Goal: Information Seeking & Learning: Learn about a topic

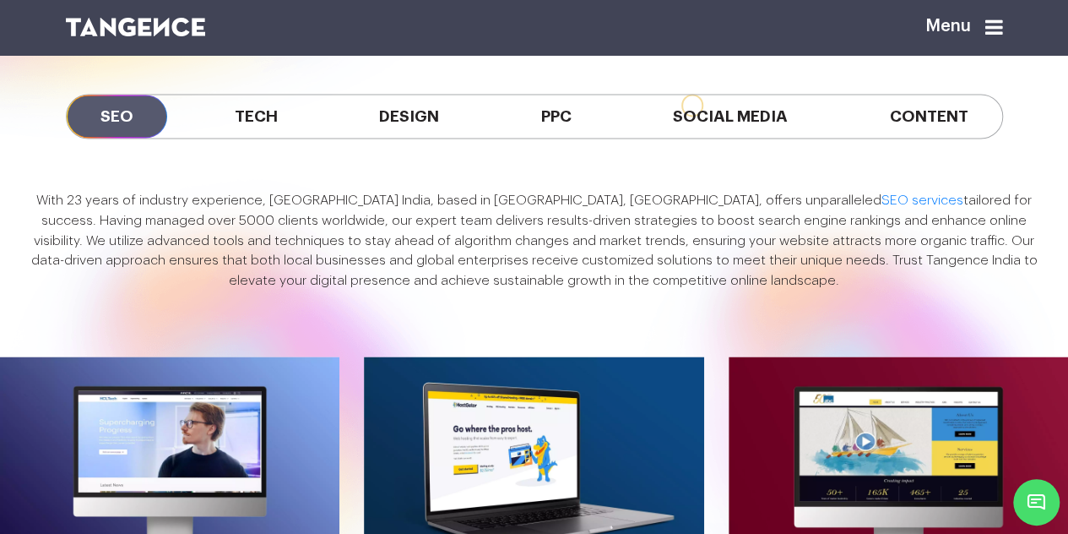
scroll to position [1267, 0]
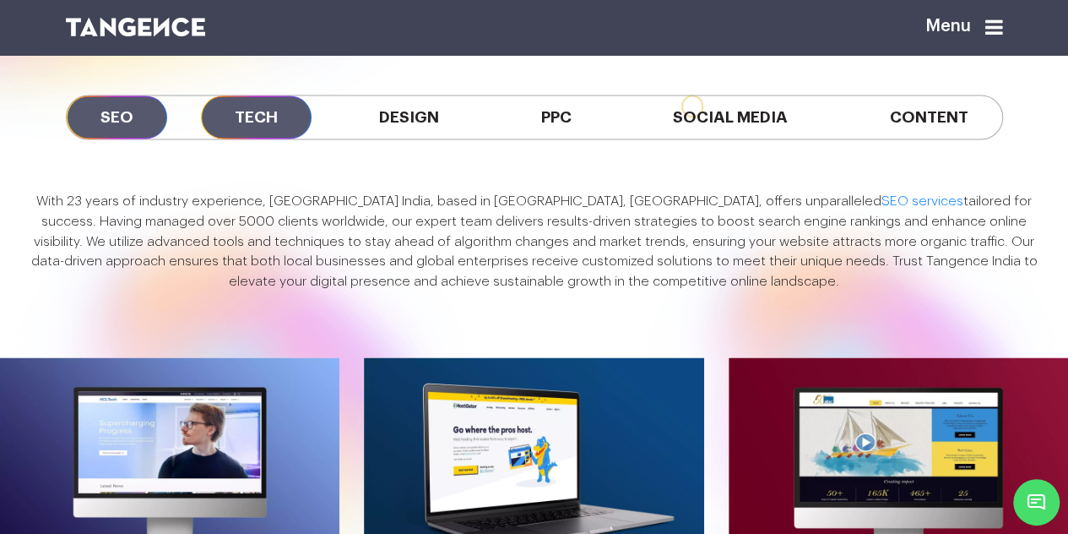
click at [261, 138] on span "Tech" at bounding box center [256, 116] width 111 height 43
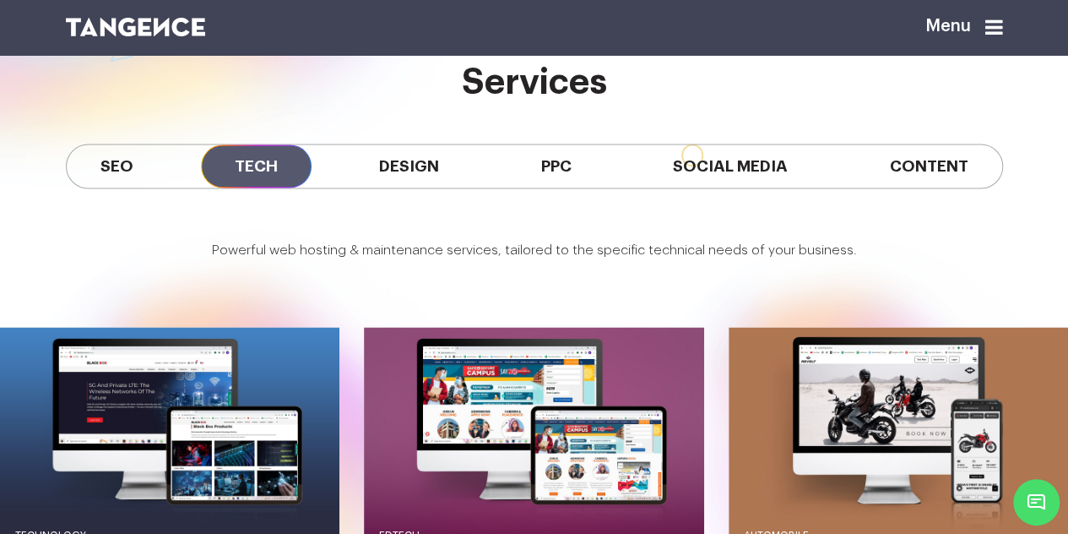
scroll to position [1219, 0]
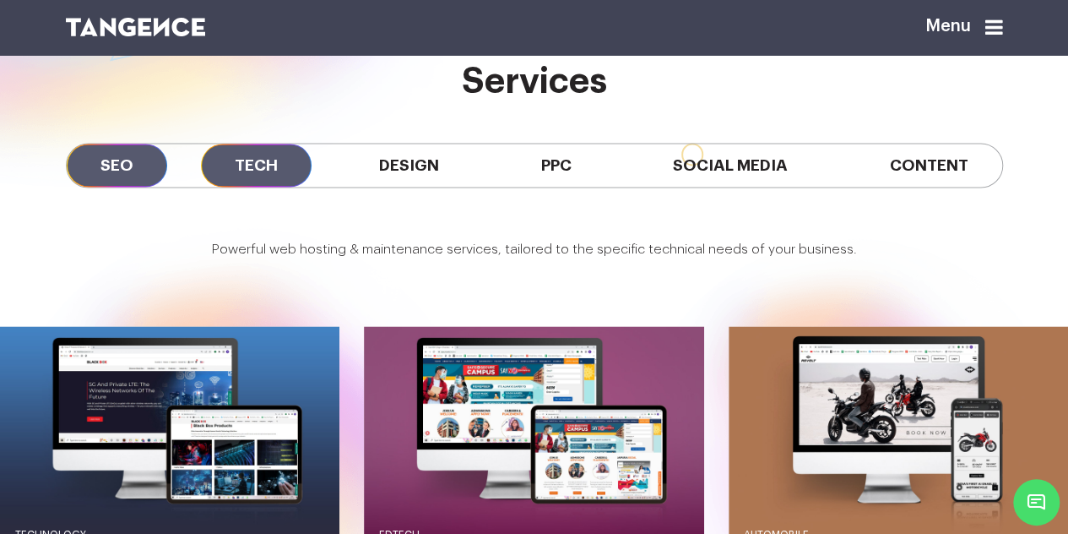
click at [105, 187] on span "SEO" at bounding box center [117, 165] width 100 height 43
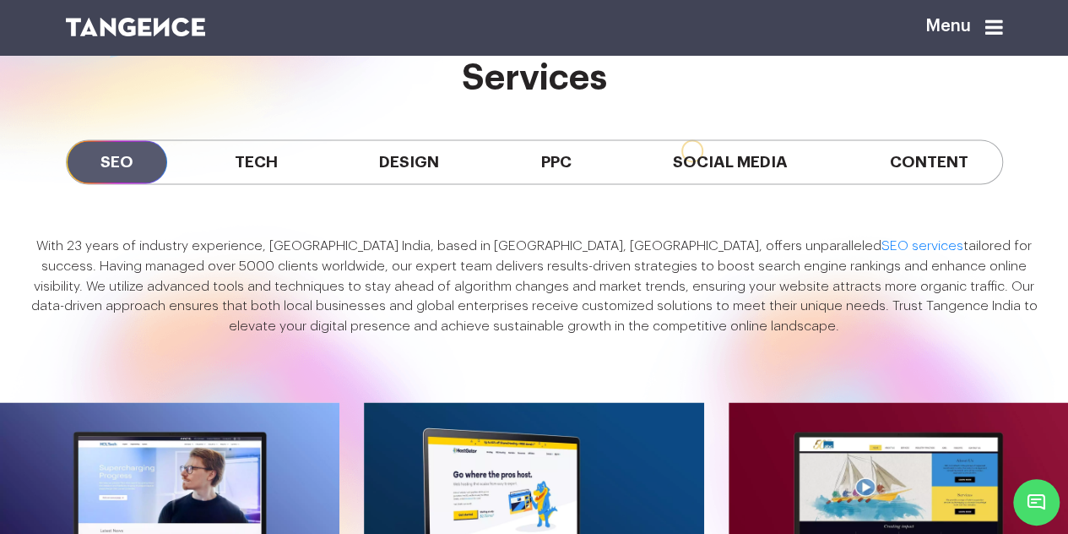
scroll to position [1217, 0]
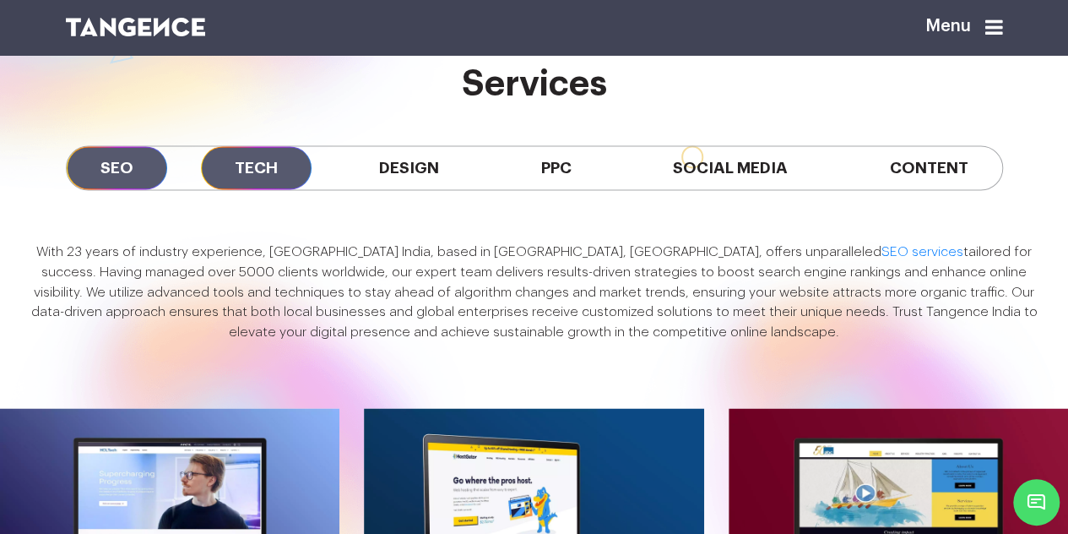
click at [276, 189] on span "Tech" at bounding box center [256, 167] width 111 height 43
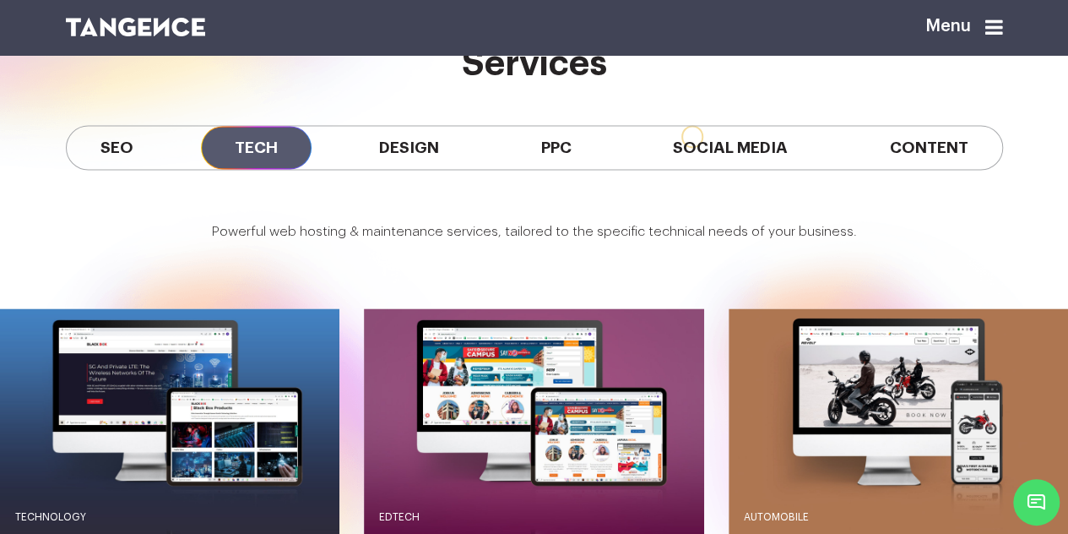
scroll to position [1235, 0]
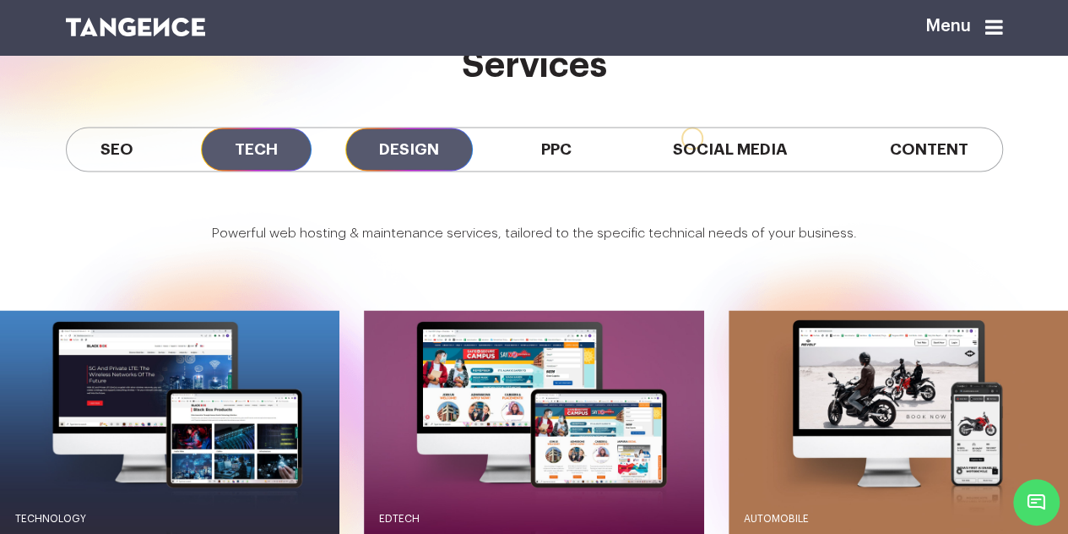
click at [422, 171] on span "Design" at bounding box center [408, 148] width 127 height 43
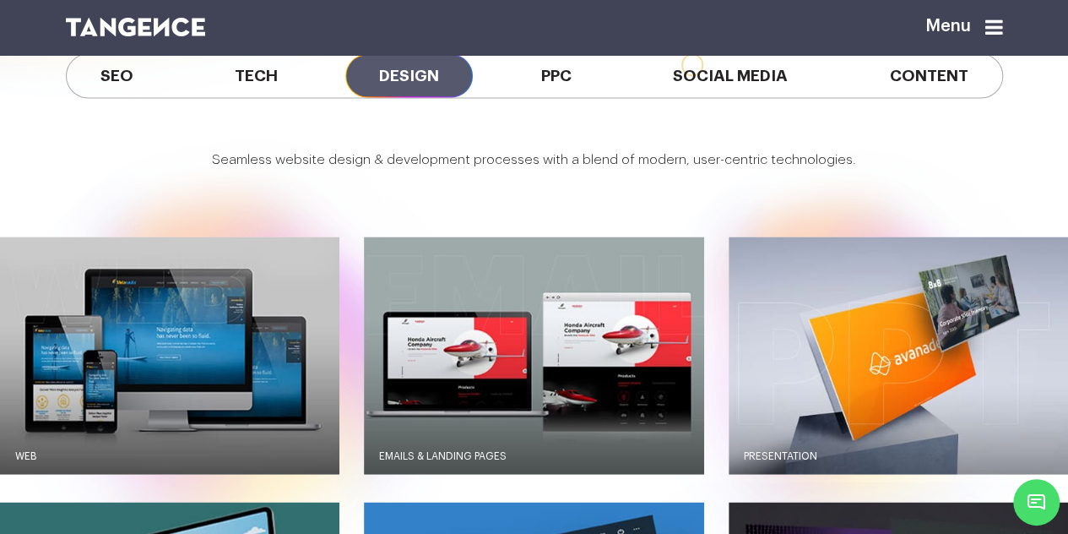
scroll to position [1298, 0]
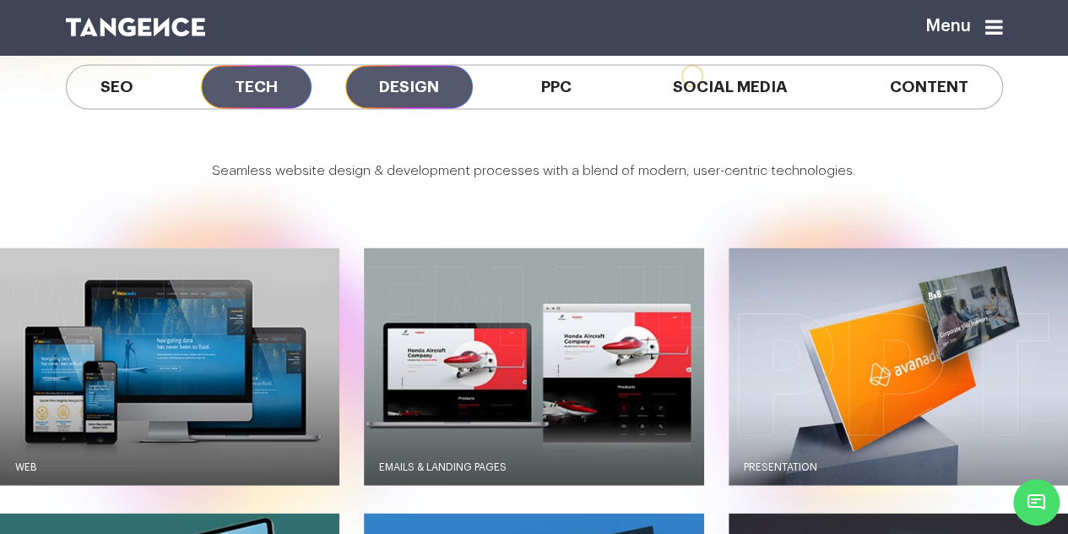
click at [250, 108] on span "Tech" at bounding box center [256, 86] width 111 height 43
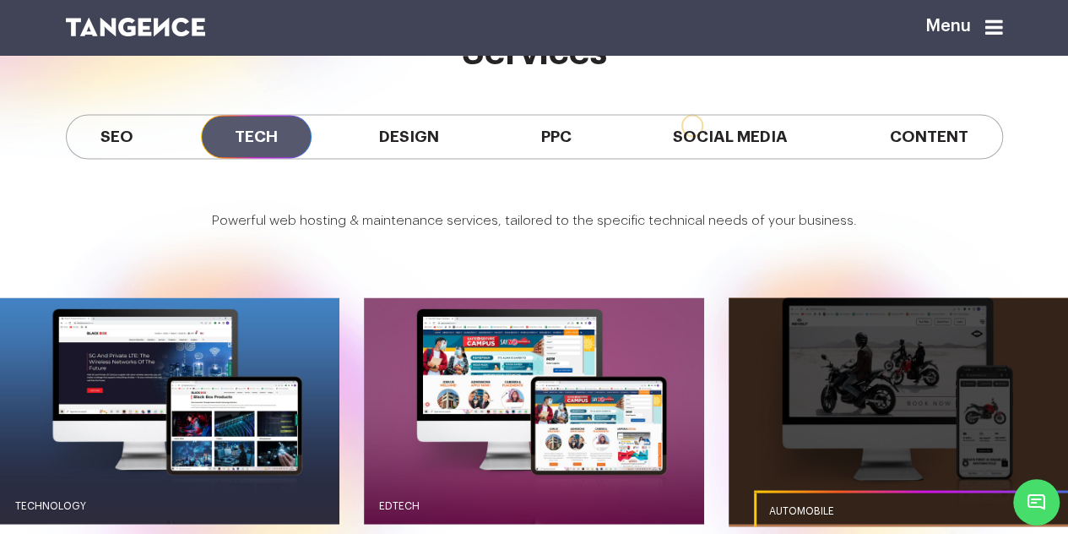
scroll to position [1245, 0]
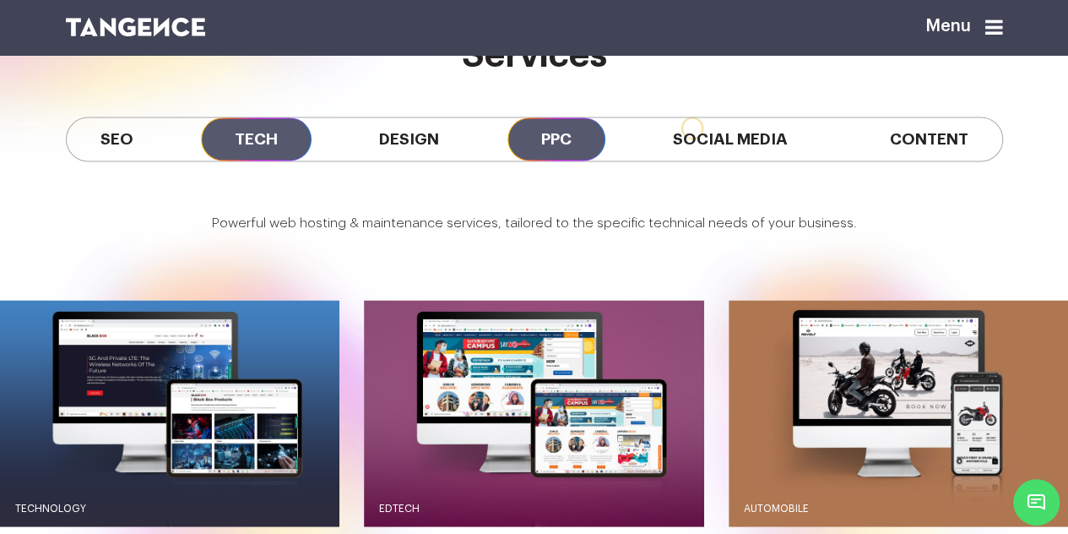
click at [550, 160] on span "PPC" at bounding box center [556, 138] width 98 height 43
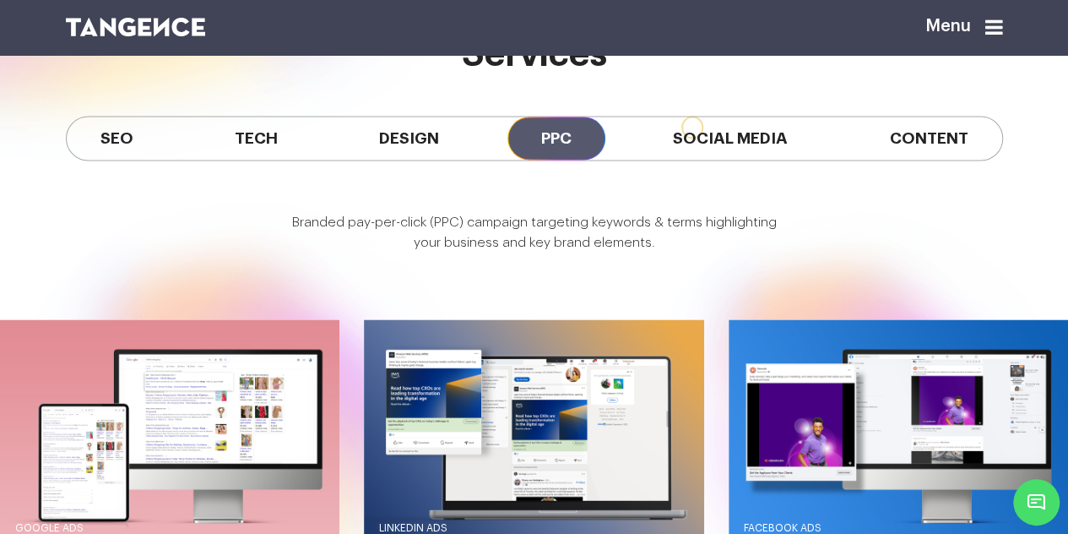
scroll to position [1230, 0]
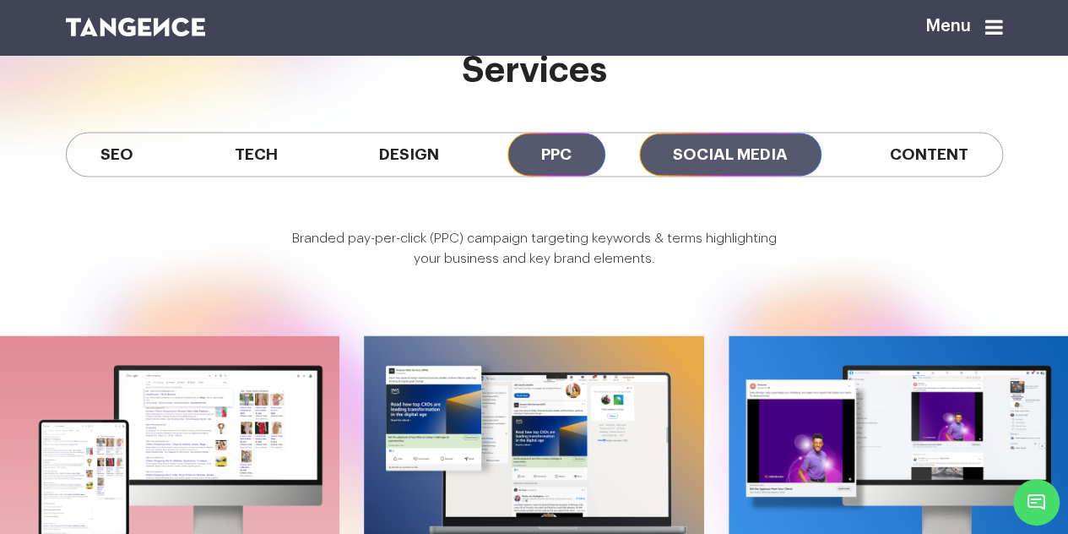
click at [750, 176] on span "Social Media" at bounding box center [730, 154] width 182 height 43
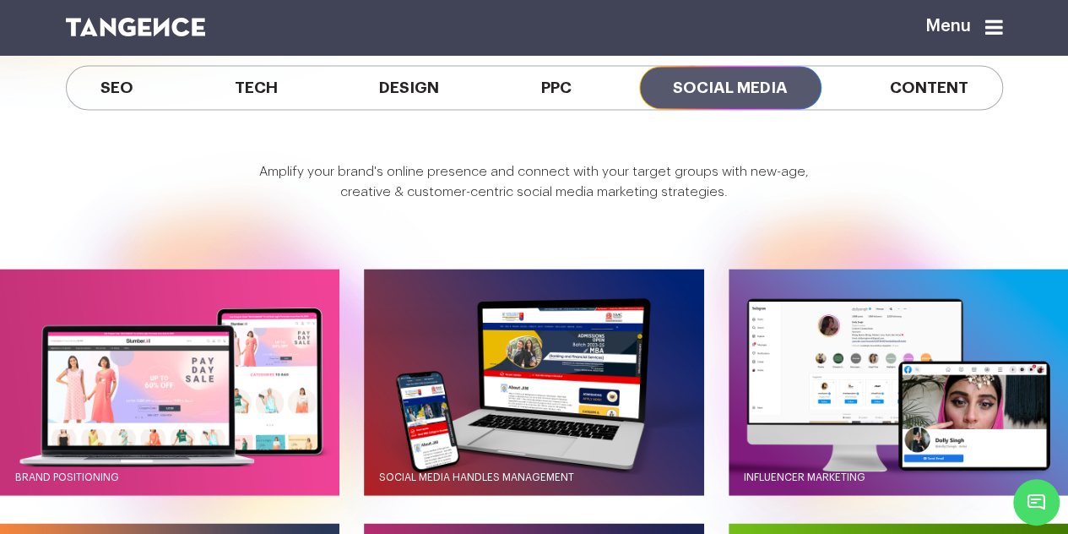
scroll to position [1296, 0]
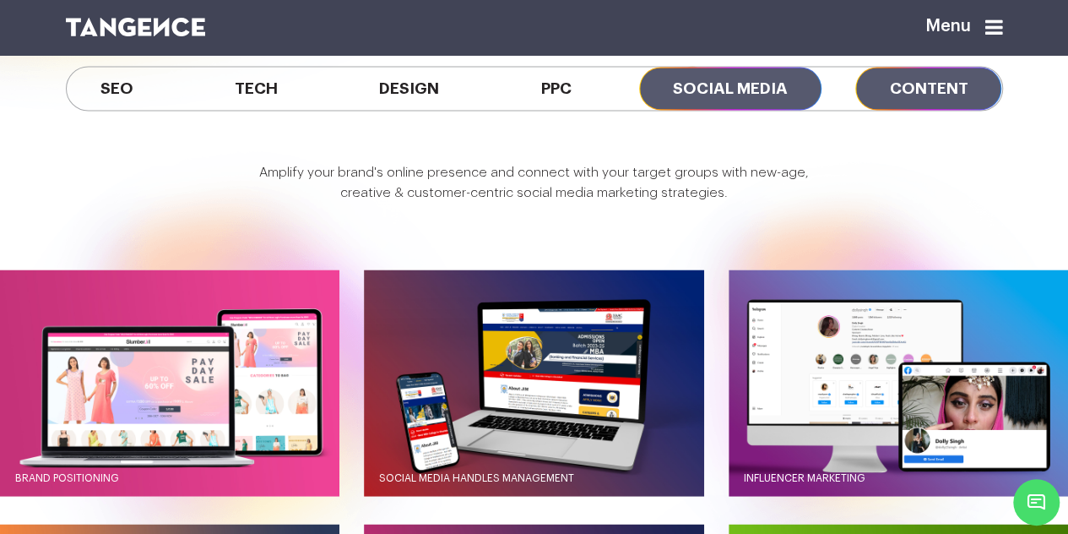
click at [929, 110] on span "Content" at bounding box center [928, 88] width 146 height 43
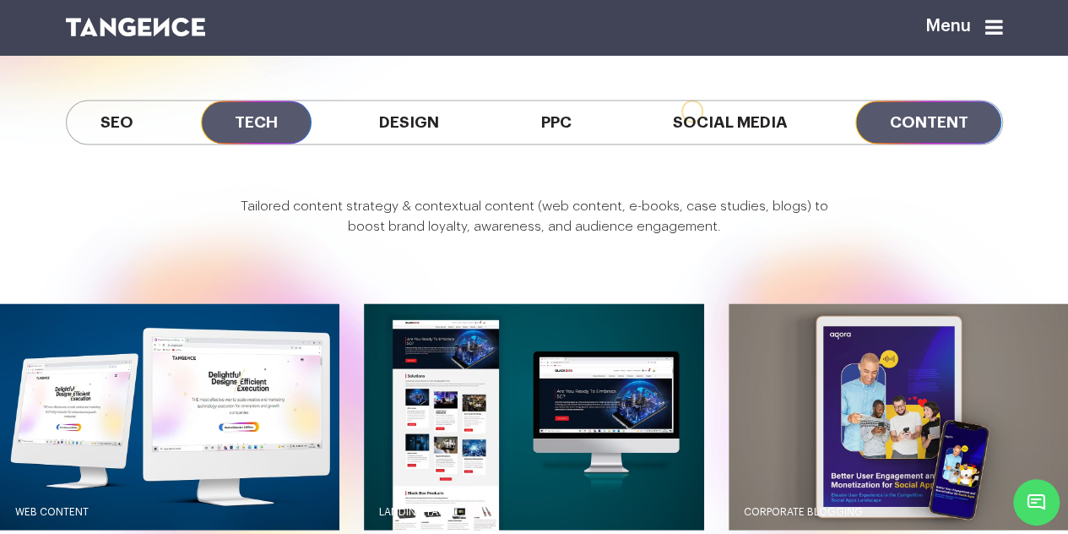
scroll to position [1259, 0]
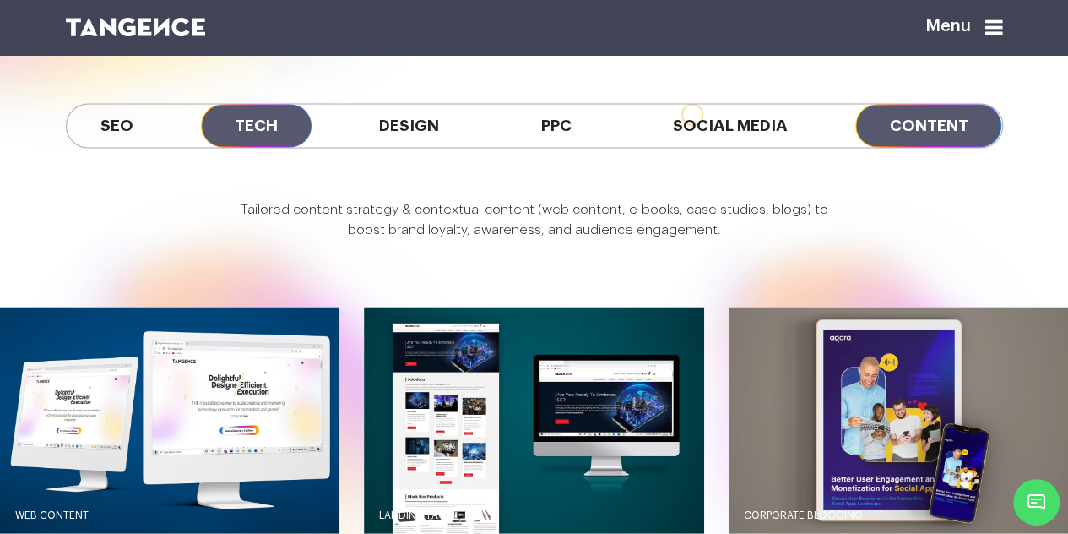
click at [260, 147] on span "Tech" at bounding box center [256, 125] width 111 height 43
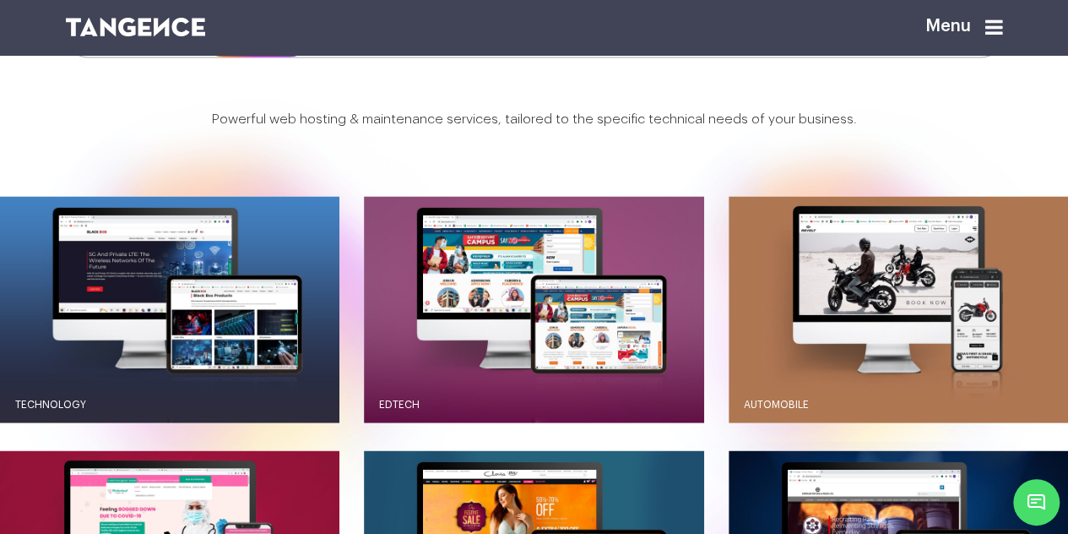
scroll to position [1346, 0]
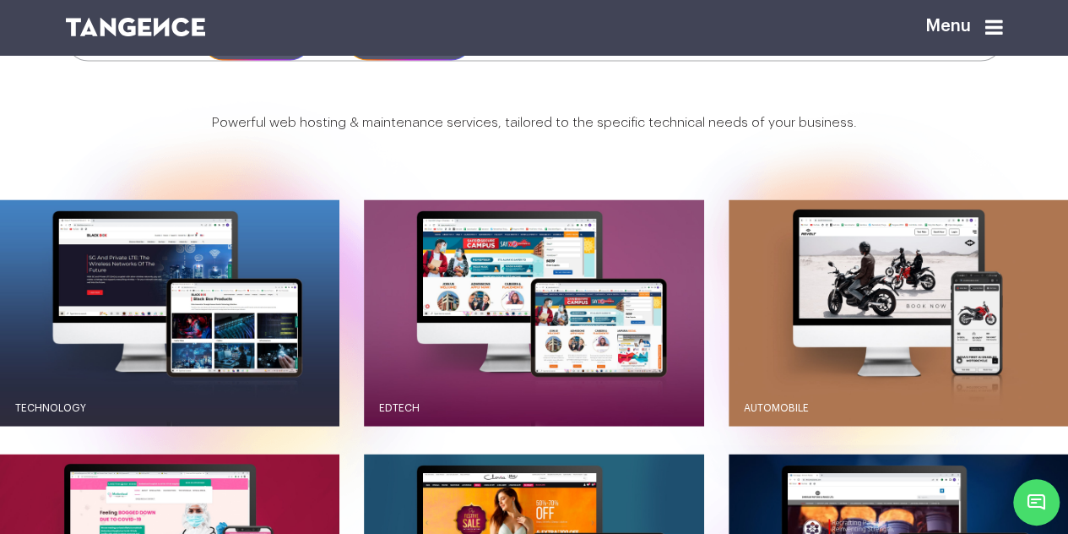
click at [412, 60] on span "Design" at bounding box center [408, 38] width 127 height 43
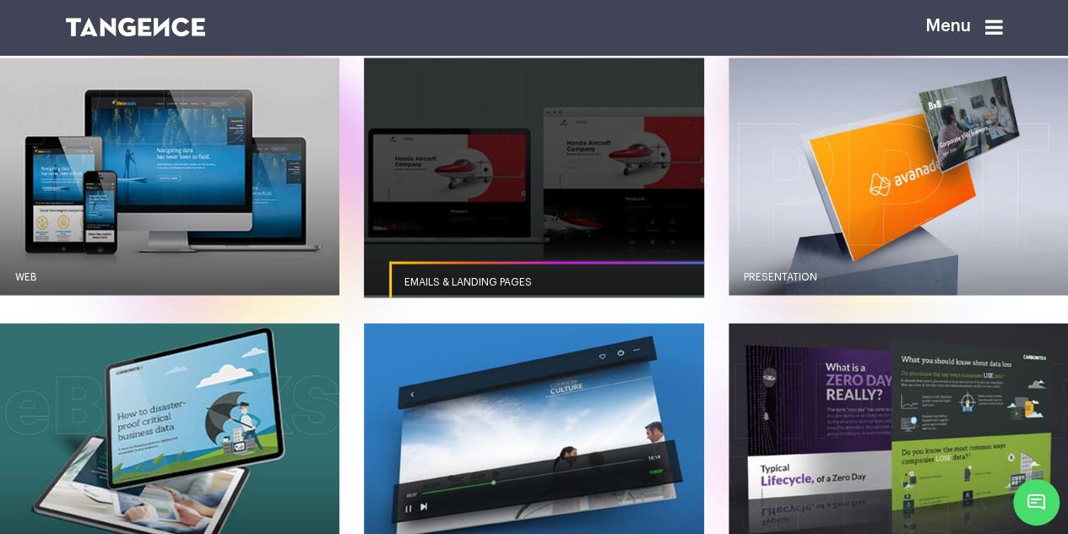
scroll to position [1489, 0]
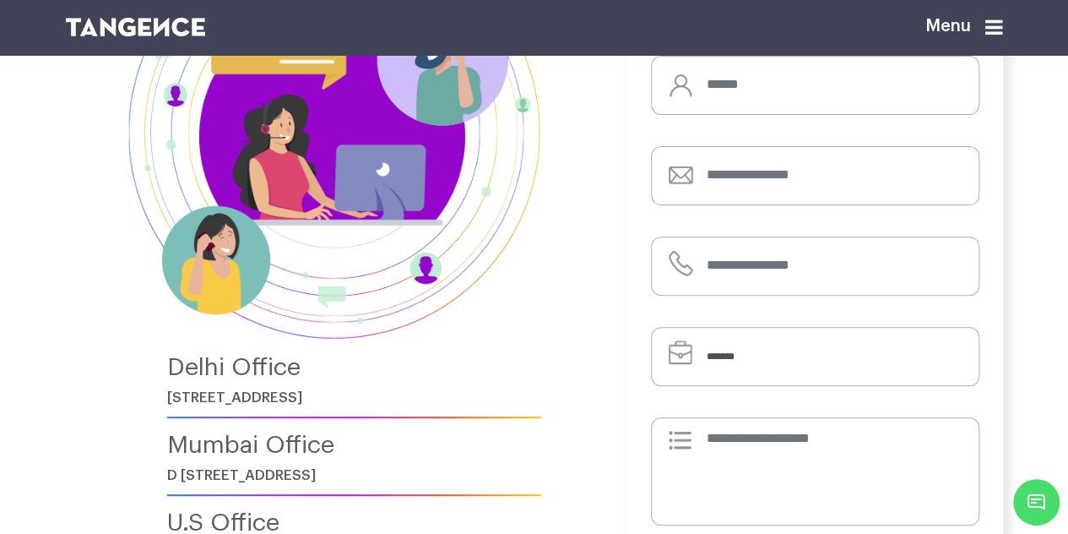
scroll to position [171, 0]
